Goal: Information Seeking & Learning: Learn about a topic

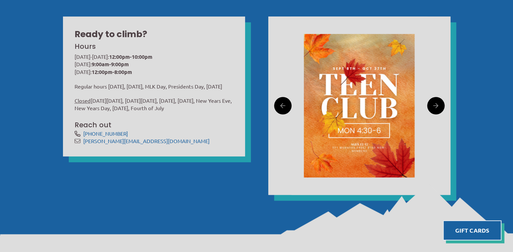
scroll to position [217, 0]
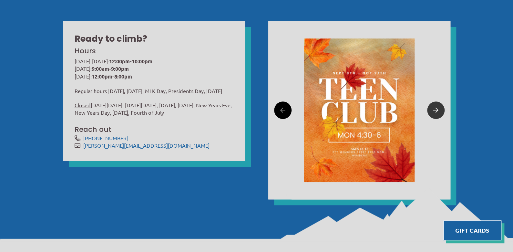
click at [434, 112] on icon at bounding box center [435, 110] width 5 height 10
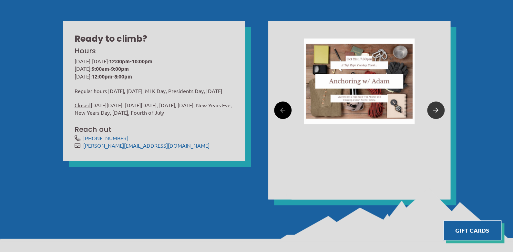
click at [434, 112] on icon at bounding box center [435, 110] width 5 height 10
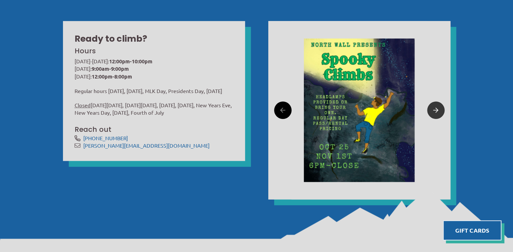
click at [434, 112] on icon at bounding box center [435, 110] width 5 height 10
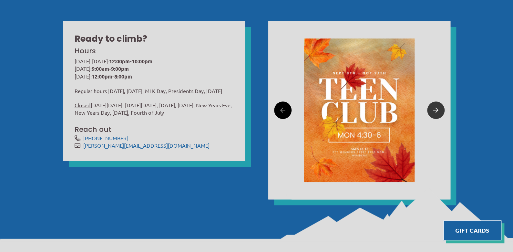
click at [434, 112] on icon at bounding box center [435, 110] width 5 height 10
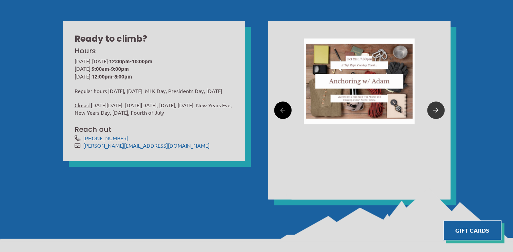
click at [434, 112] on icon at bounding box center [435, 110] width 5 height 10
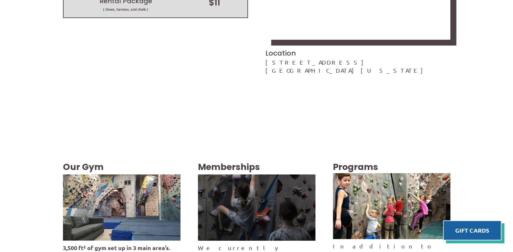
scroll to position [1055, 0]
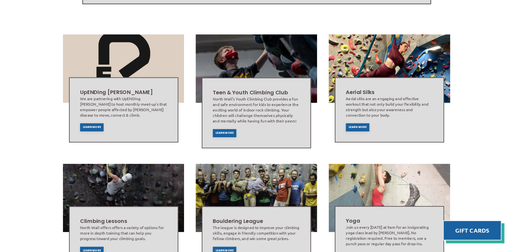
scroll to position [199, 0]
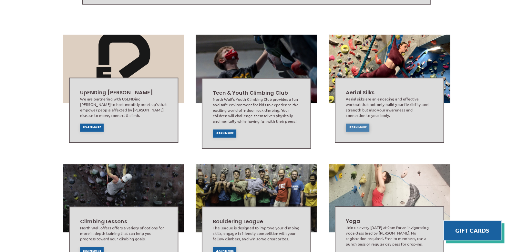
click at [355, 123] on div "Learn More" at bounding box center [358, 127] width 24 height 8
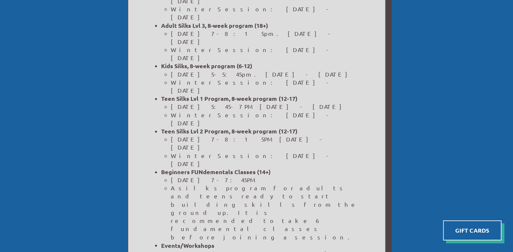
scroll to position [396, 0]
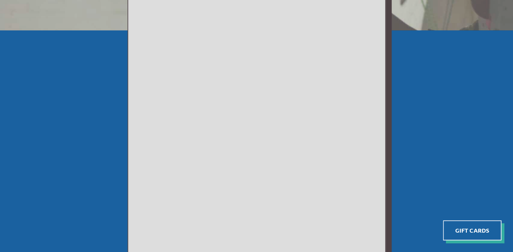
scroll to position [138, 0]
